Goal: Information Seeking & Learning: Understand process/instructions

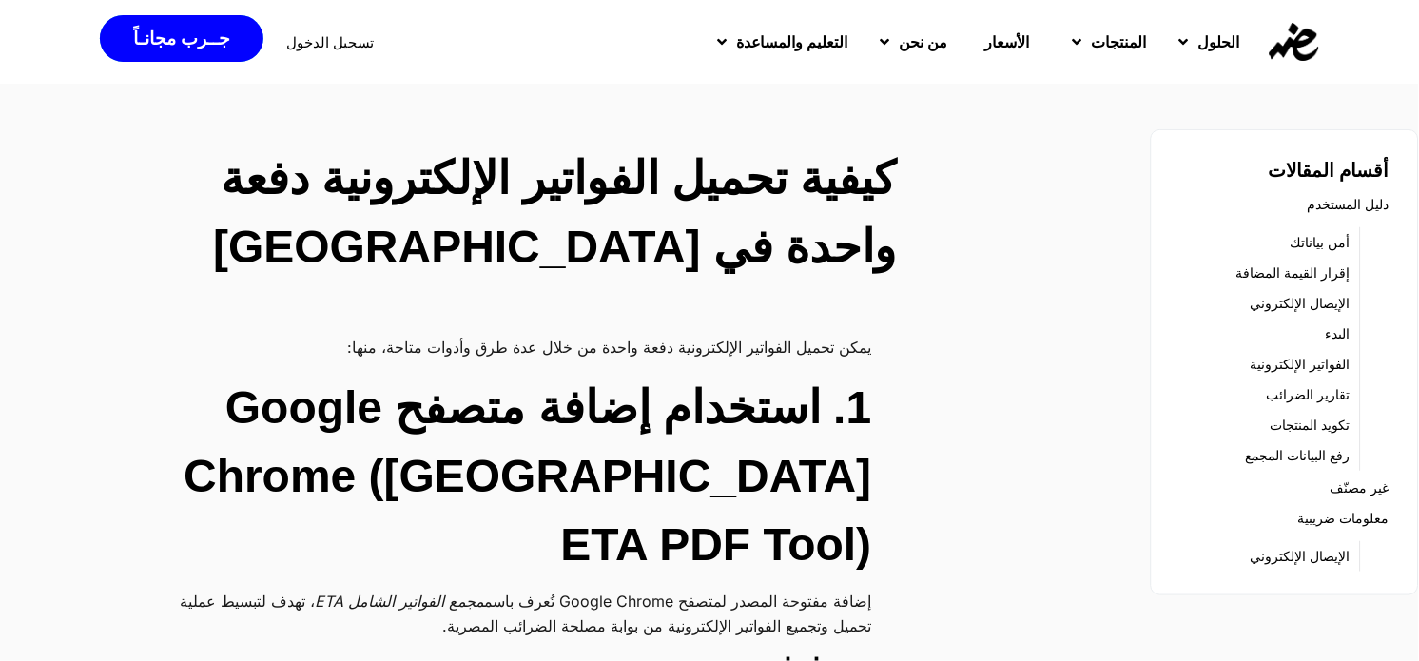
click at [1297, 55] on img at bounding box center [1293, 42] width 49 height 38
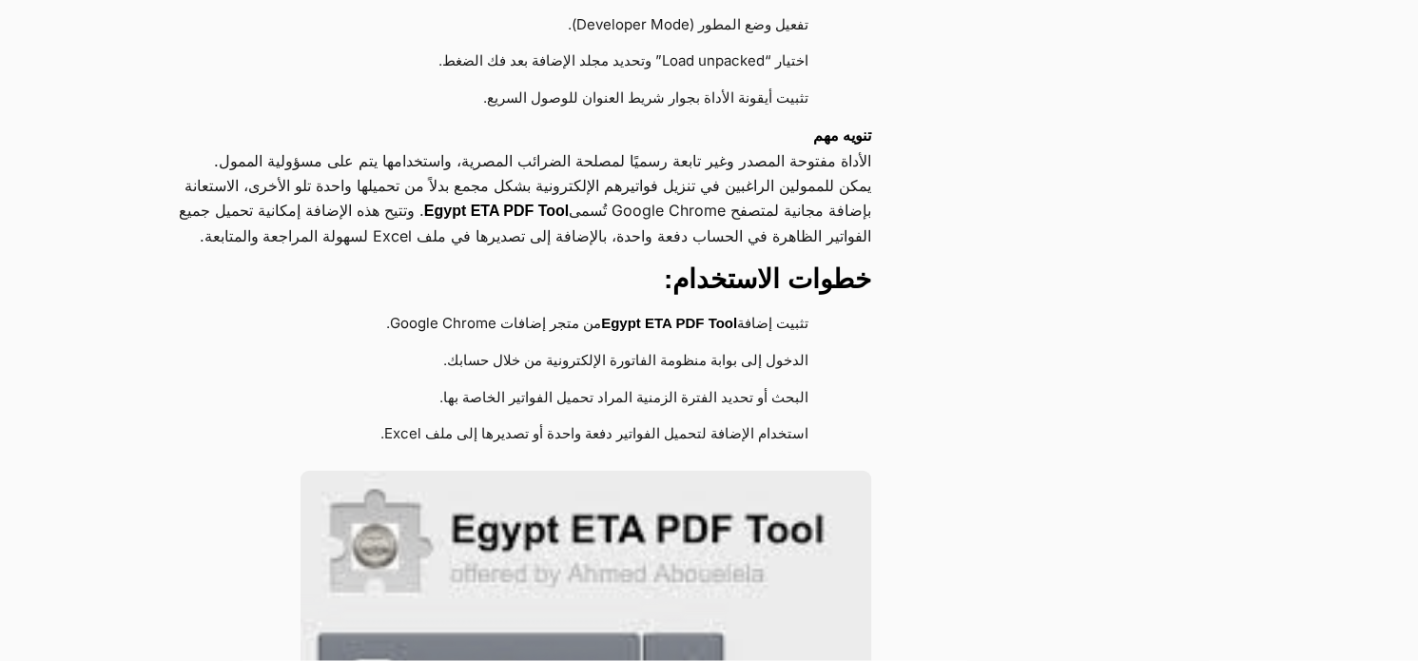
scroll to position [1015, 0]
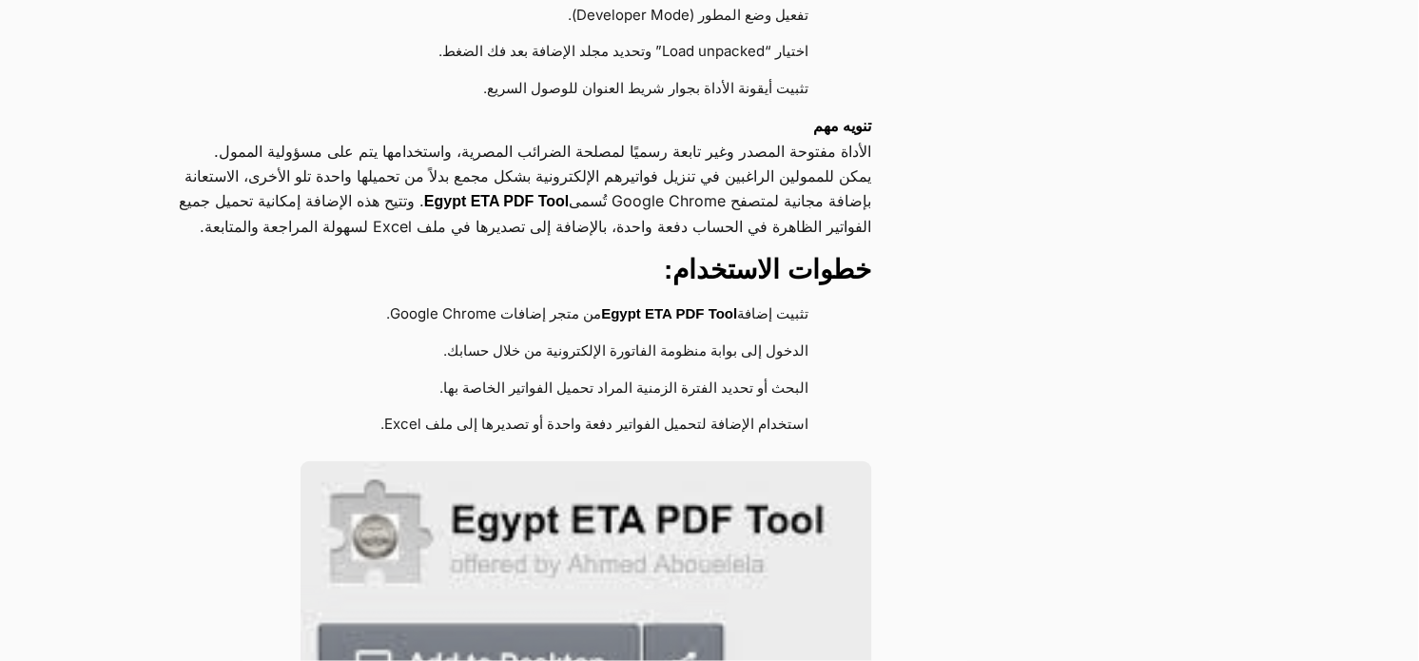
click at [743, 164] on p "يمكن للممولين الراغبين في تنزيل فواتيرهم الإلكترونية بشكل مجمع بدلاً من تحميلها…" at bounding box center [512, 201] width 718 height 75
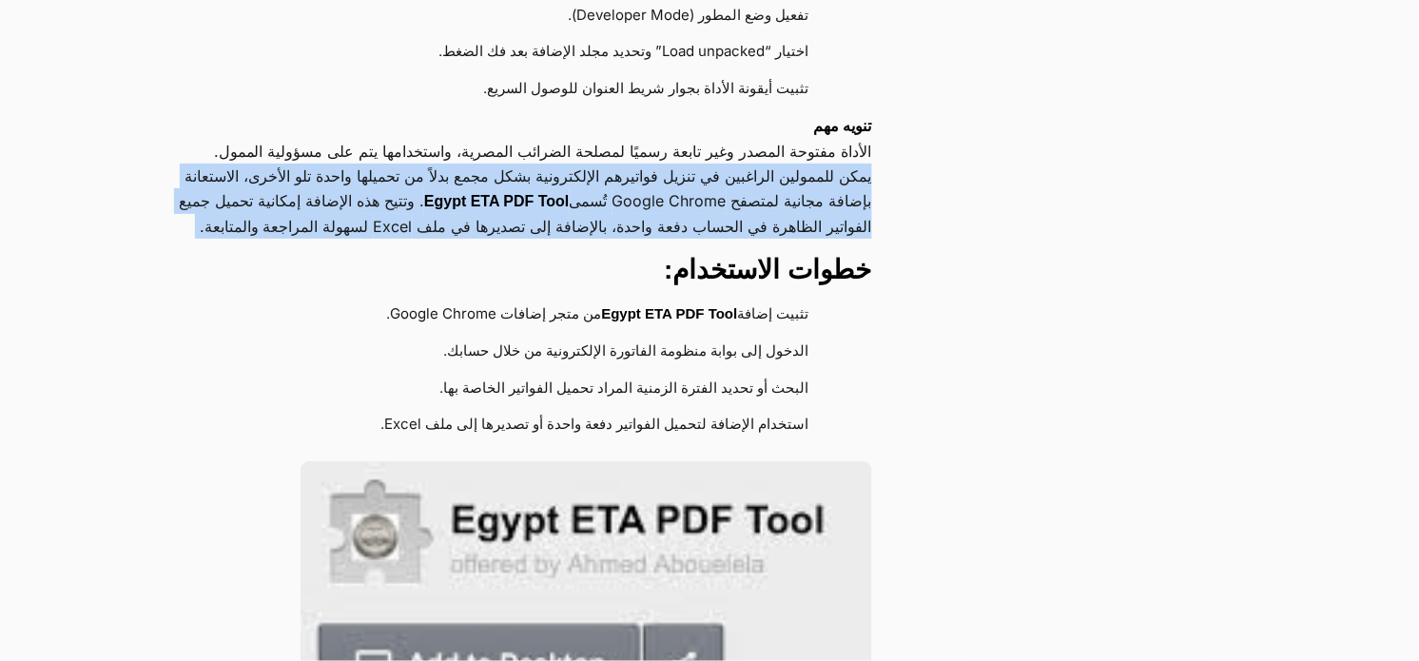
click at [743, 164] on p "يمكن للممولين الراغبين في تنزيل فواتيرهم الإلكترونية بشكل مجمع بدلاً من تحميلها…" at bounding box center [512, 201] width 718 height 75
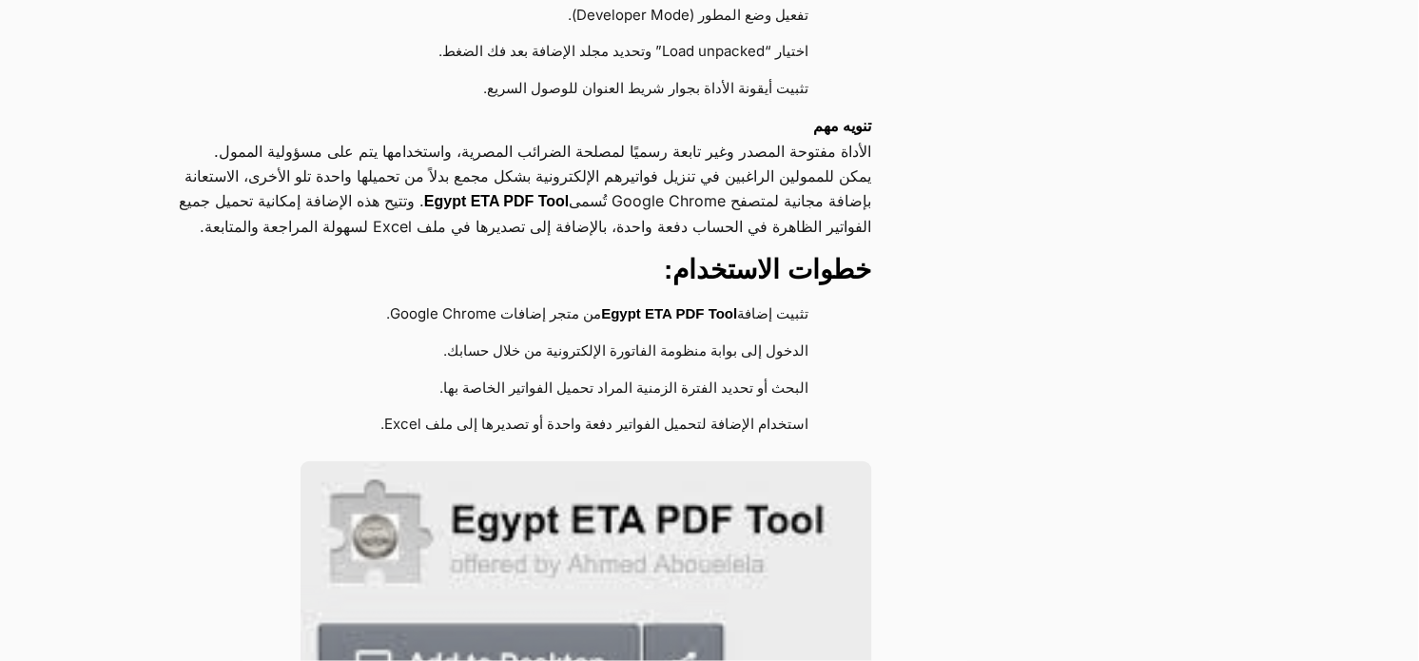
click at [669, 113] on p "تنويه مهم الأداة مفتوحة المصدر وغير تابعة رسميًا لمصلحة الضرائب المصرية، واستخد…" at bounding box center [512, 138] width 718 height 50
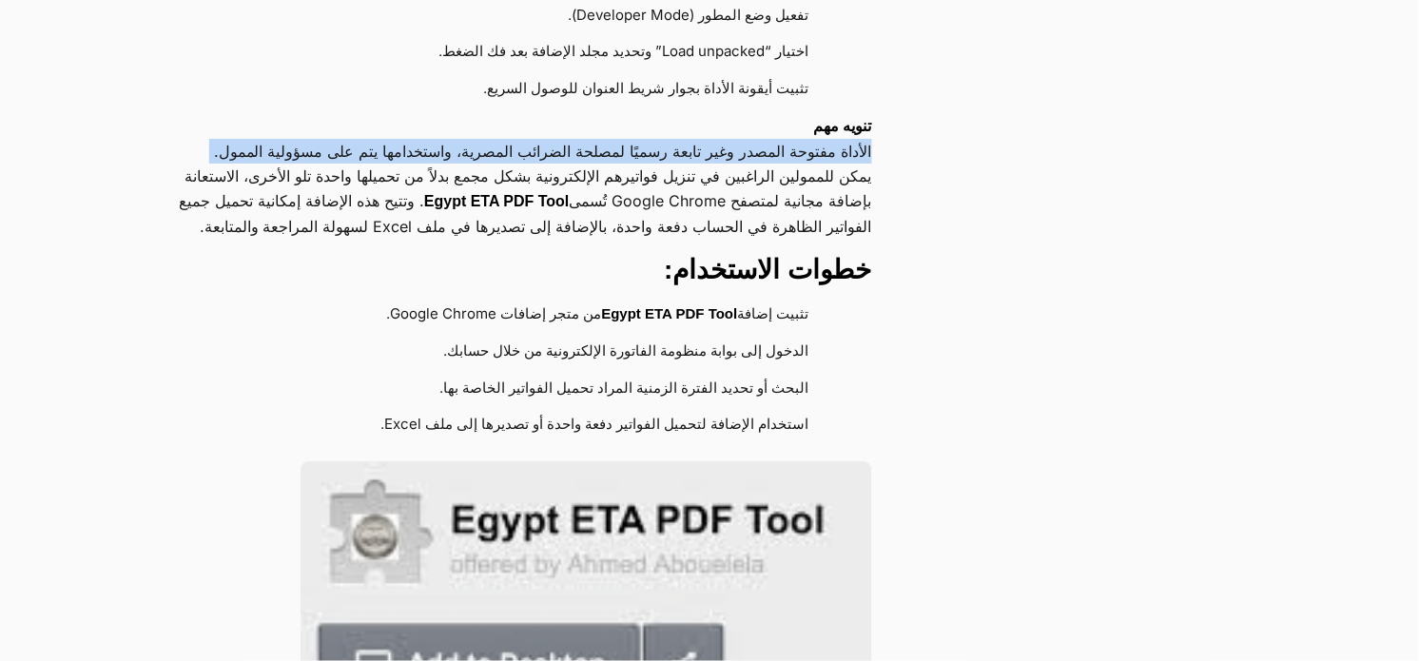
click at [669, 113] on p "تنويه مهم الأداة مفتوحة المصدر وغير تابعة رسميًا لمصلحة الضرائب المصرية، واستخد…" at bounding box center [512, 138] width 718 height 50
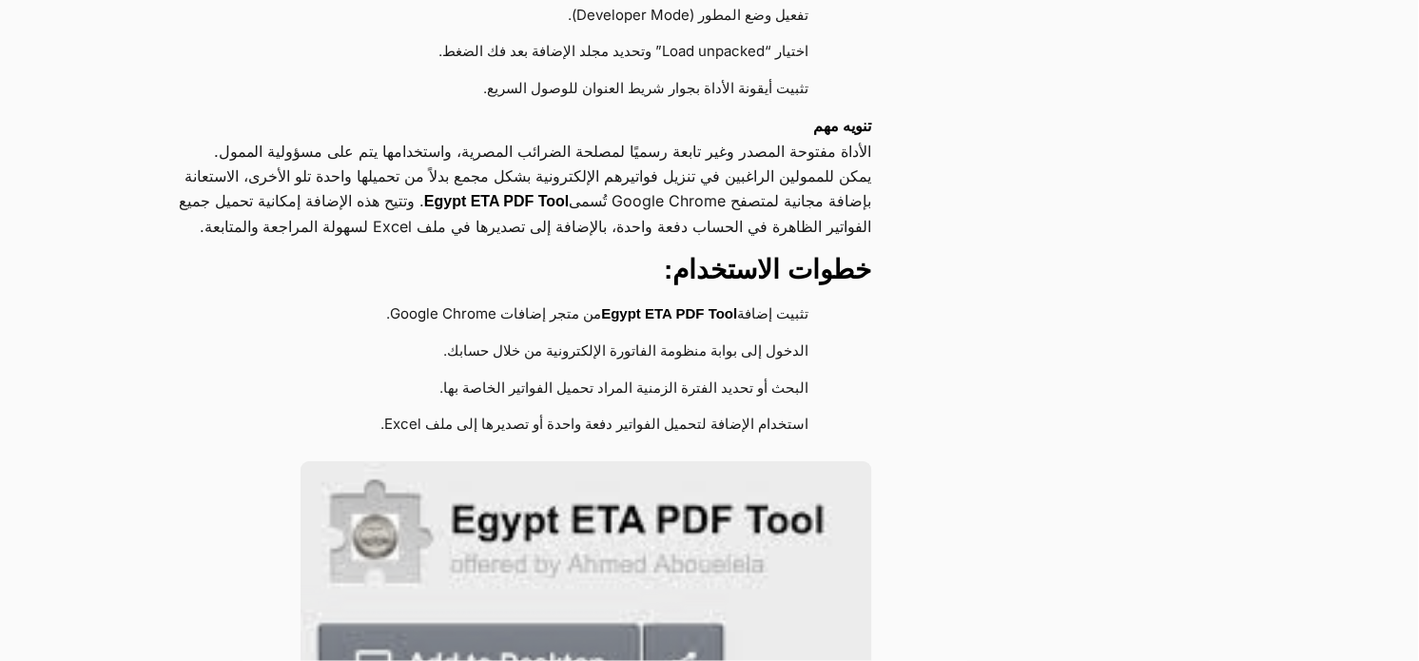
click at [713, 164] on p "يمكن للممولين الراغبين في تنزيل فواتيرهم الإلكترونية بشكل مجمع بدلاً من تحميلها…" at bounding box center [512, 201] width 718 height 75
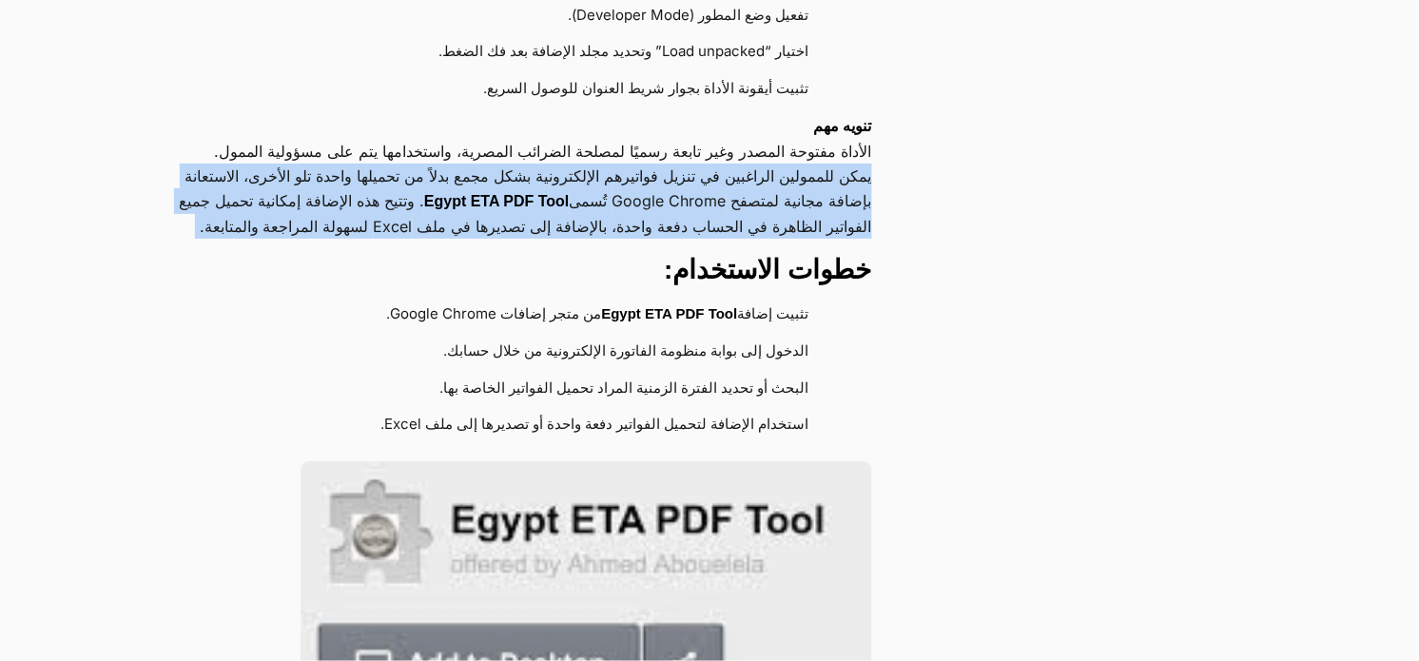
click at [713, 164] on p "يمكن للممولين الراغبين في تنزيل فواتيرهم الإلكترونية بشكل مجمع بدلاً من تحميلها…" at bounding box center [512, 201] width 718 height 75
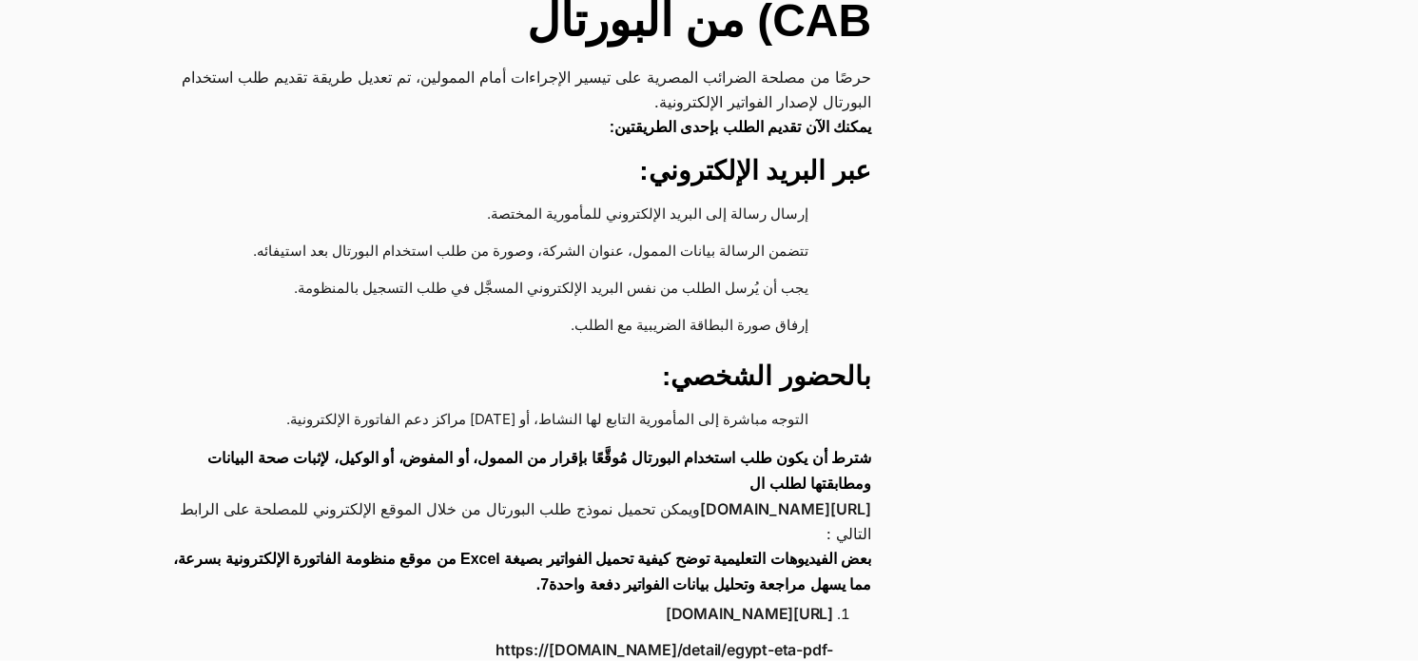
scroll to position [2194, 0]
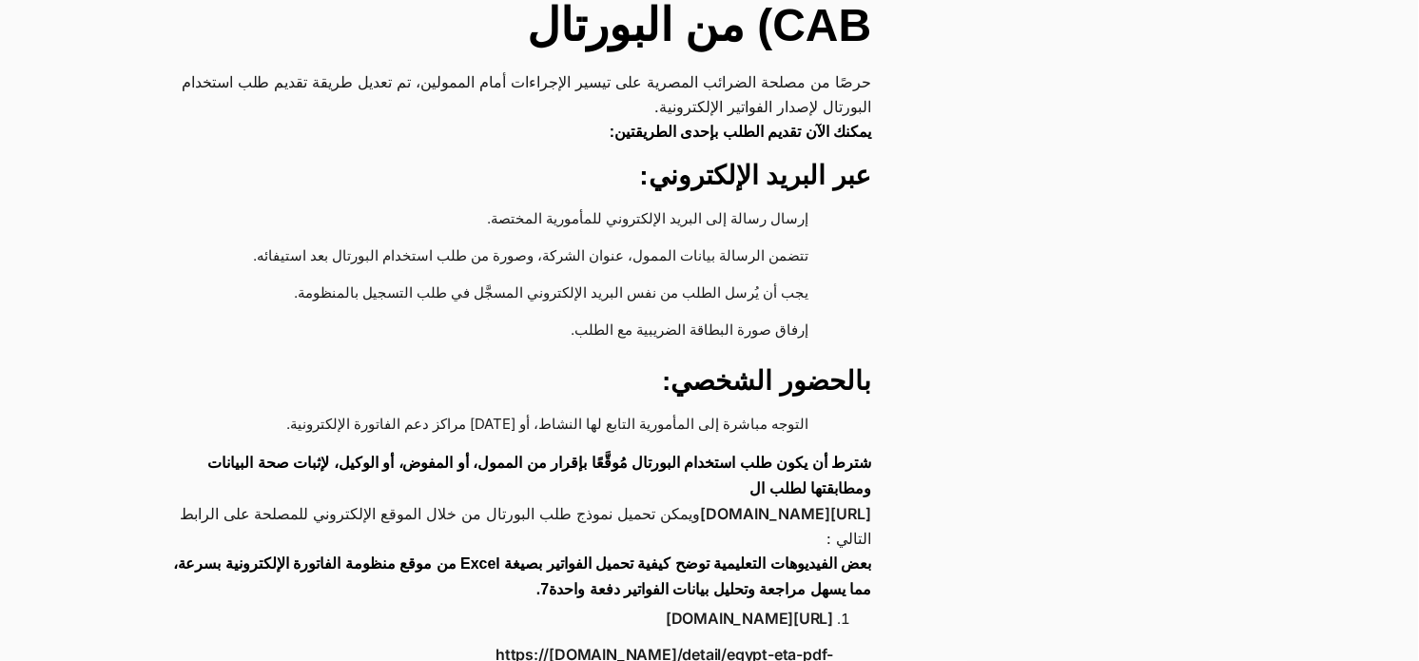
click at [689, 240] on li "تتضمن الرسالة بيانات الممول، عنوان الشركة، وصورة من طلب استخدام البورتال بعد اس…" at bounding box center [502, 258] width 661 height 37
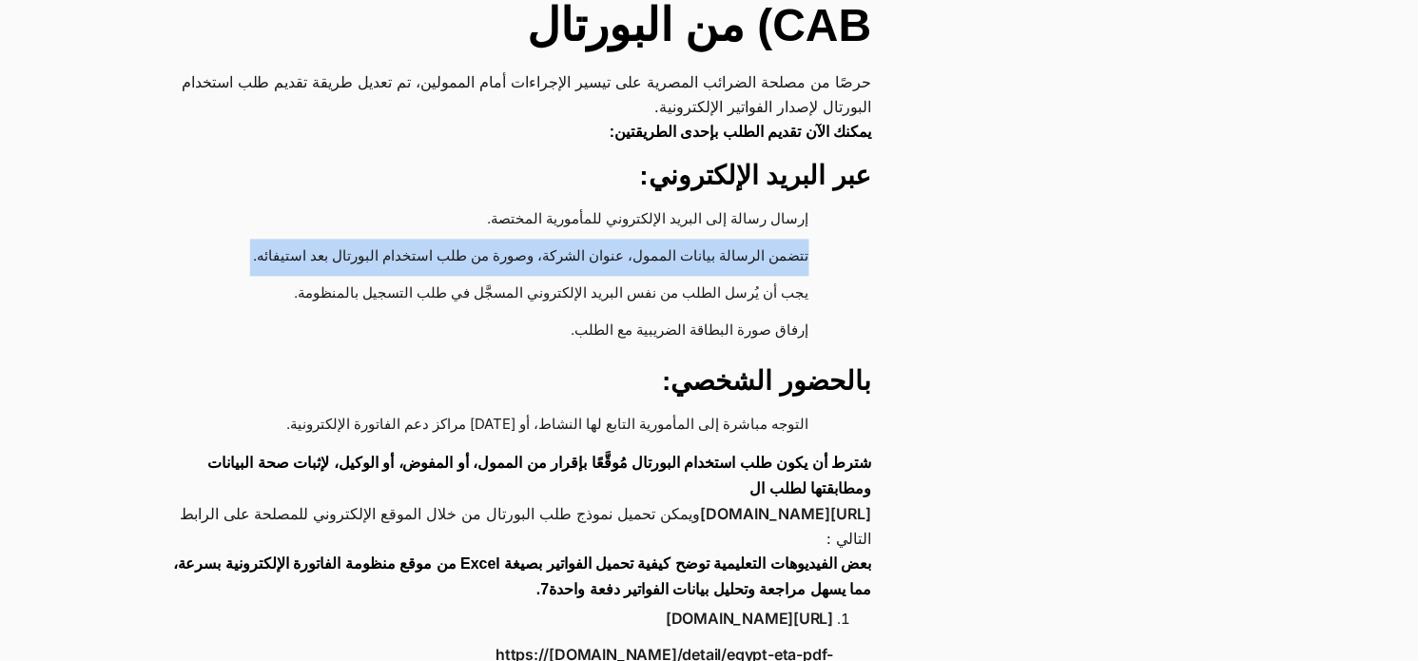
click at [689, 240] on li "تتضمن الرسالة بيانات الممول، عنوان الشركة، وصورة من طلب استخدام البورتال بعد اس…" at bounding box center [502, 258] width 661 height 37
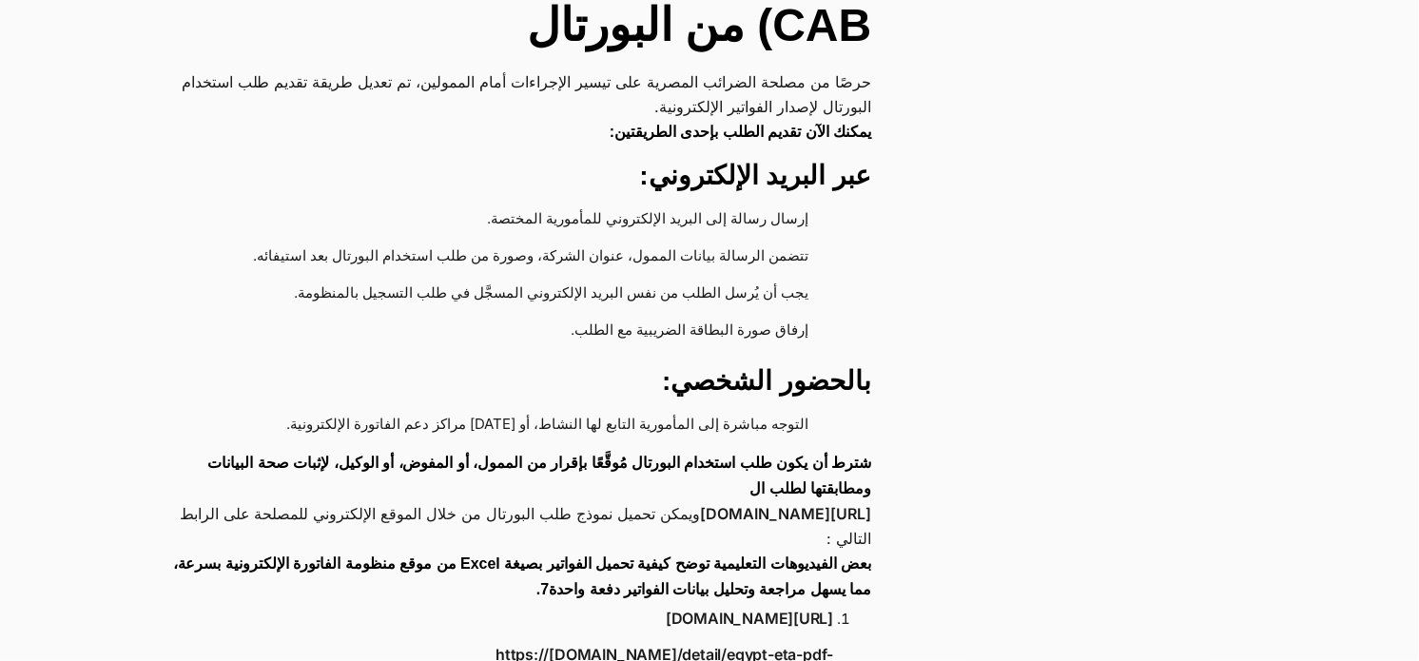
click at [692, 277] on li "يجب أن يُرسل الطلب من نفس البريد الإلكتروني المسجَّل في طلب التسجيل بالمنظومة." at bounding box center [502, 295] width 661 height 37
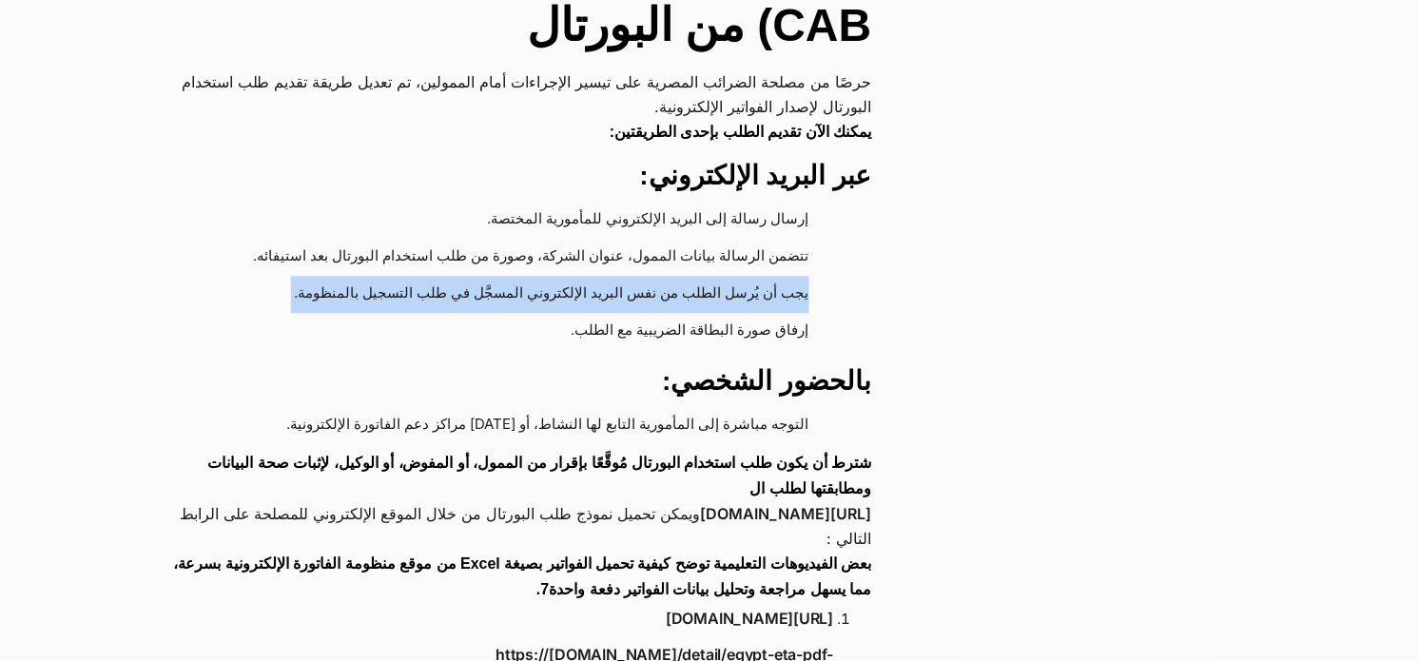
click at [692, 277] on li "يجب أن يُرسل الطلب من نفس البريد الإلكتروني المسجَّل في طلب التسجيل بالمنظومة." at bounding box center [502, 295] width 661 height 37
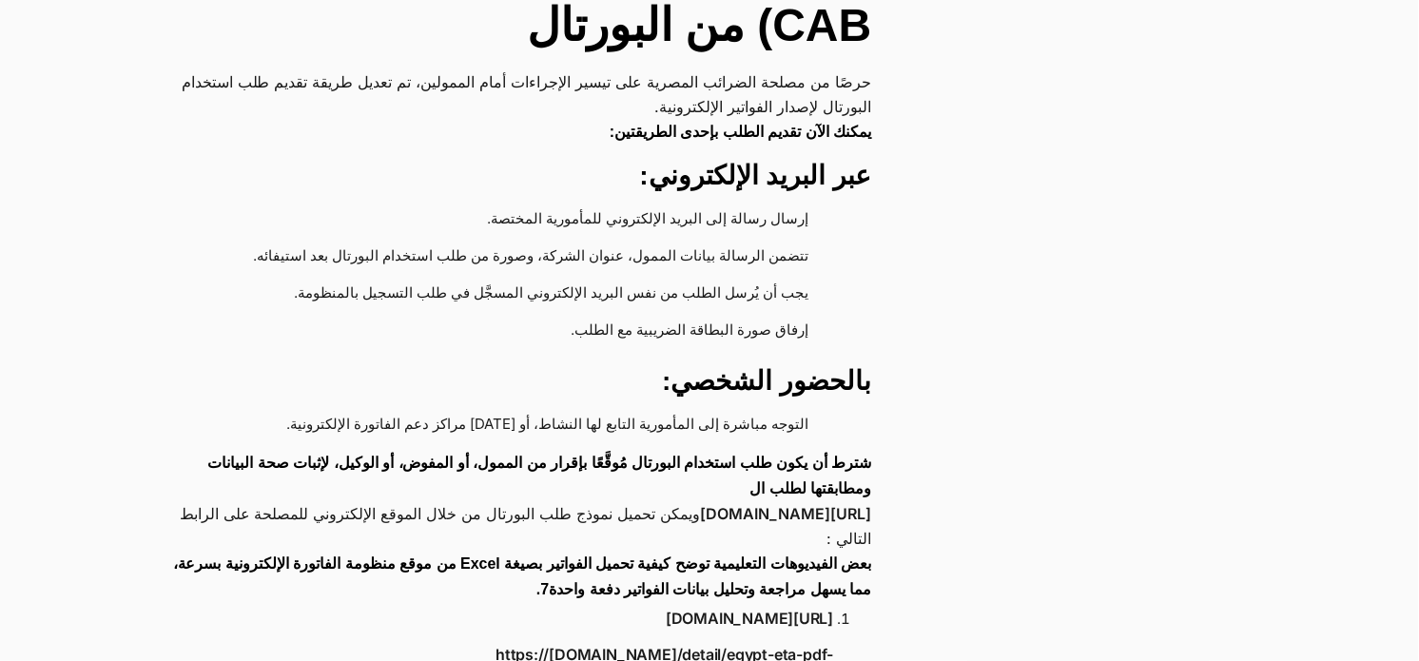
click at [728, 408] on li "التوجه مباشرة إلى المأمورية التابع لها النشاط، أو أحد مراكز دعم الفاتورة الإلكت…" at bounding box center [502, 426] width 661 height 37
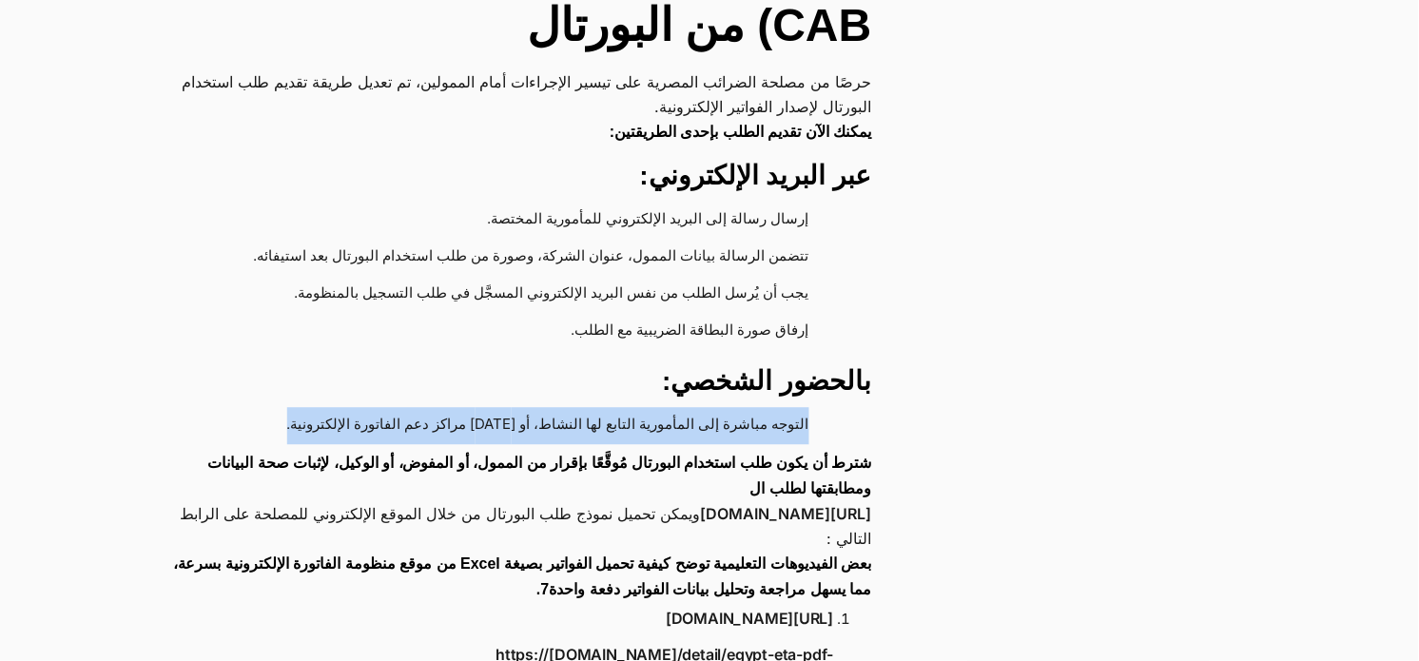
click at [728, 408] on li "التوجه مباشرة إلى المأمورية التابع لها النشاط، أو أحد مراكز دعم الفاتورة الإلكت…" at bounding box center [502, 426] width 661 height 37
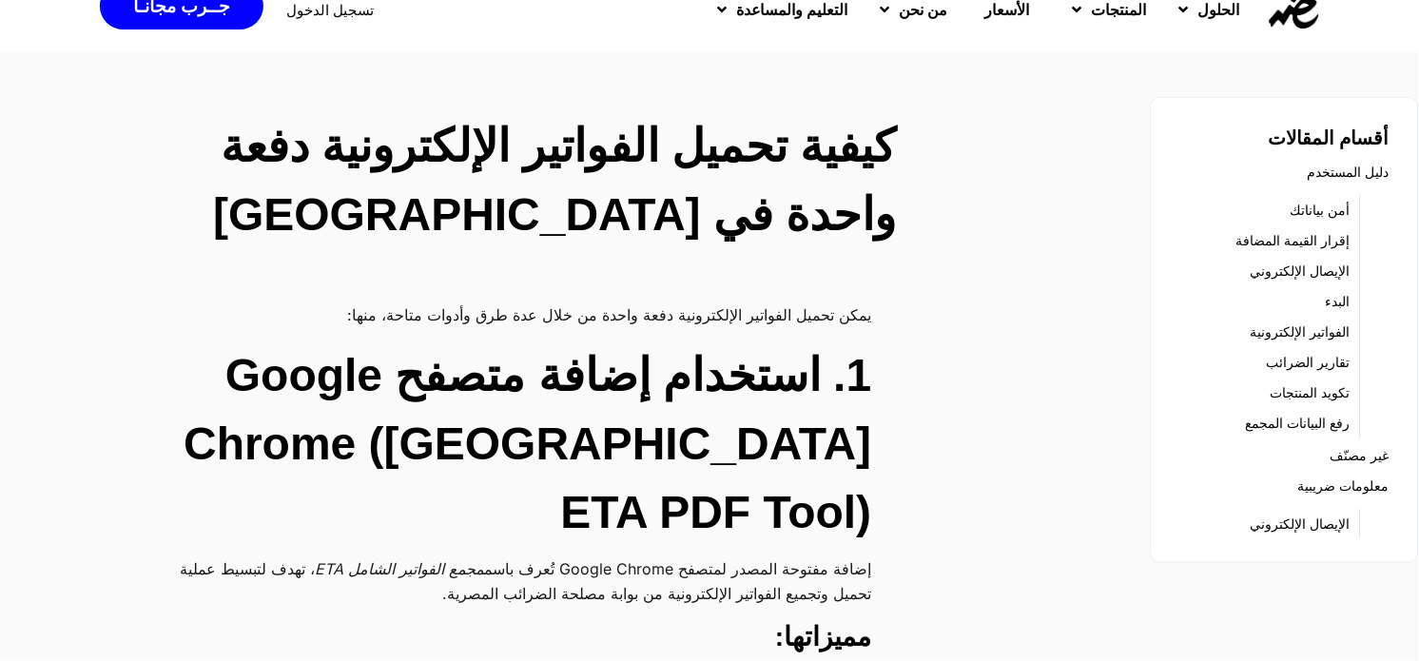
scroll to position [0, 0]
